Goal: Task Accomplishment & Management: Manage account settings

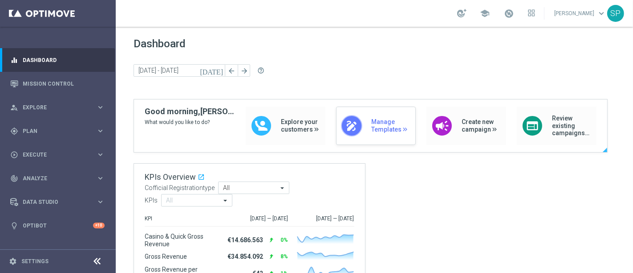
click at [376, 114] on div "draw Manage Templates" at bounding box center [376, 125] width 80 height 38
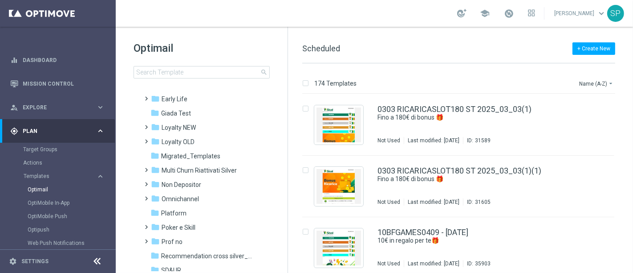
scroll to position [151, 0]
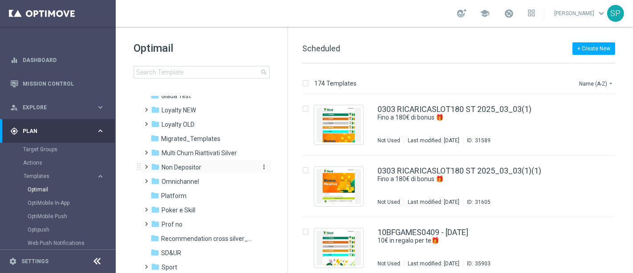
click at [208, 162] on div "folder Non Depositor" at bounding box center [202, 167] width 102 height 10
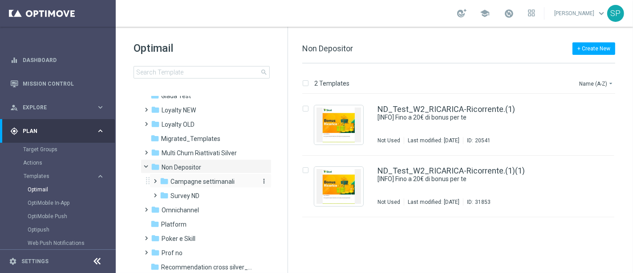
click at [210, 177] on span "Campagne settimanali" at bounding box center [203, 181] width 64 height 8
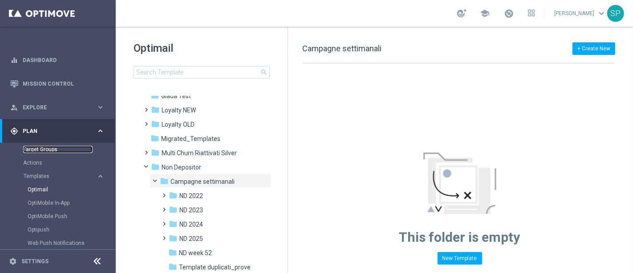
click at [48, 150] on link "Target Groups" at bounding box center [57, 149] width 69 height 7
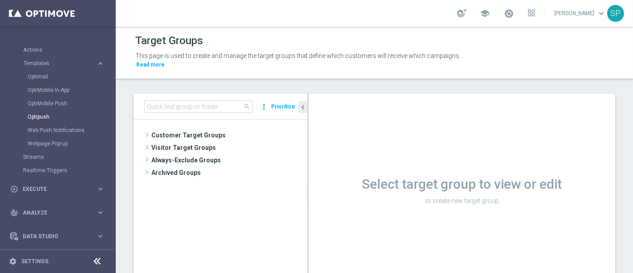
scroll to position [113, 0]
click at [34, 153] on link "Streams" at bounding box center [57, 156] width 69 height 7
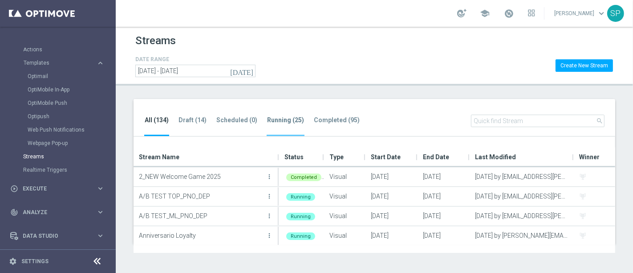
click at [270, 119] on tab-header "Running (25)" at bounding box center [285, 120] width 37 height 8
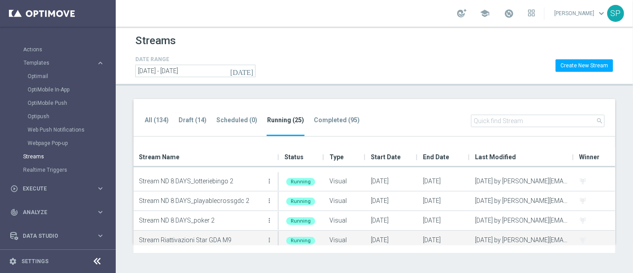
scroll to position [346, 0]
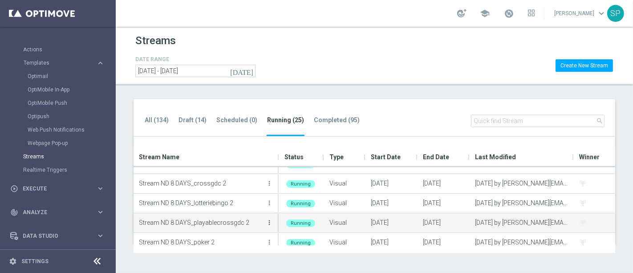
click at [269, 220] on icon "more_vert" at bounding box center [269, 222] width 7 height 7
click at [171, 228] on div "Stream ND 8 DAYS_playablecrossgdc 2 more_vert" at bounding box center [206, 222] width 135 height 18
click at [269, 223] on icon "more_vert" at bounding box center [269, 222] width 7 height 7
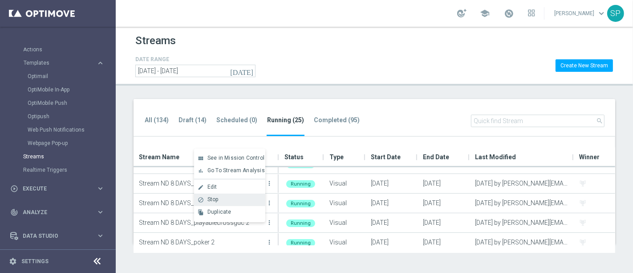
click at [238, 194] on div "block Stop" at bounding box center [229, 199] width 71 height 12
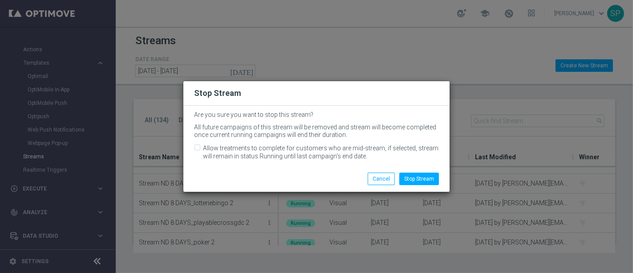
click at [285, 154] on label "Allow treatments to complete for customers who are mid-stream, if selected, str…" at bounding box center [321, 152] width 236 height 16
click at [200, 151] on input "Allow treatments to complete for customers who are mid-stream, if selected, str…" at bounding box center [197, 149] width 6 height 6
checkbox input "true"
click at [436, 174] on button "Stop Stream" at bounding box center [419, 178] width 40 height 12
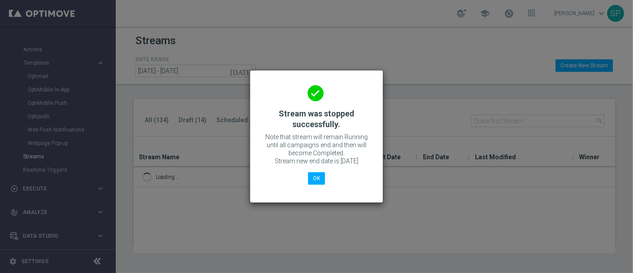
scroll to position [0, 0]
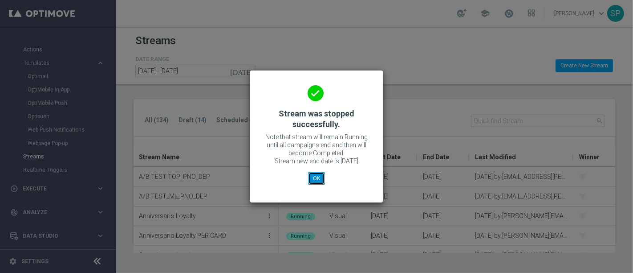
click at [314, 183] on button "OK" at bounding box center [316, 178] width 17 height 12
